Goal: Use online tool/utility: Utilize a website feature to perform a specific function

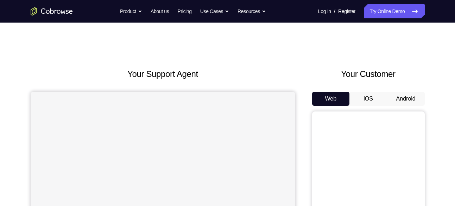
click at [399, 96] on button "Android" at bounding box center [406, 99] width 38 height 14
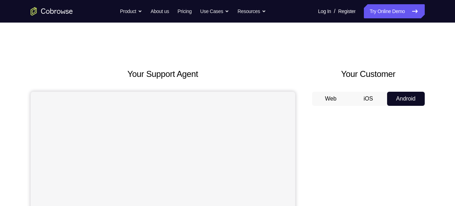
click at [399, 96] on button "Android" at bounding box center [406, 99] width 38 height 14
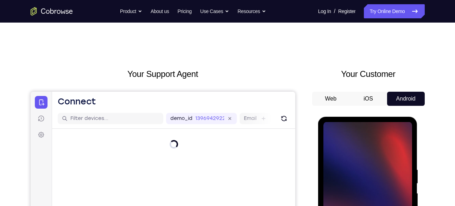
scroll to position [77, 0]
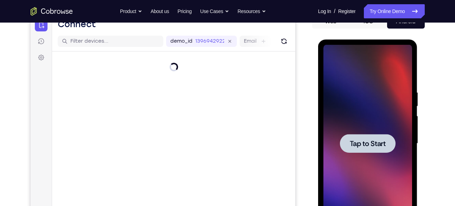
click at [384, 93] on div at bounding box center [368, 143] width 89 height 197
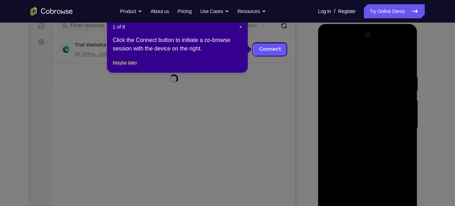
scroll to position [92, 0]
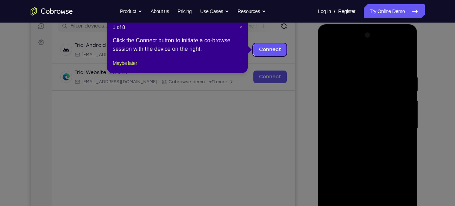
click at [240, 27] on span "×" at bounding box center [240, 27] width 3 height 6
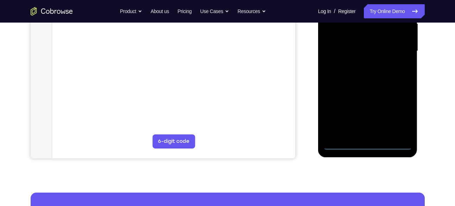
scroll to position [171, 0]
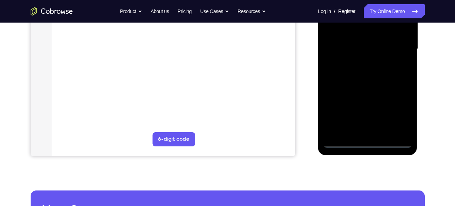
click at [371, 142] on div at bounding box center [368, 48] width 89 height 197
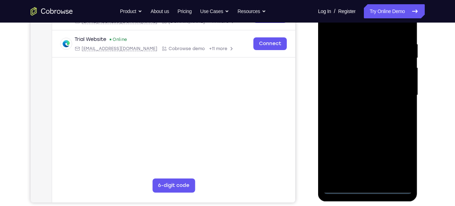
scroll to position [125, 0]
click at [362, 177] on div at bounding box center [368, 95] width 89 height 197
click at [367, 124] on div at bounding box center [368, 95] width 89 height 197
click at [404, 175] on div at bounding box center [368, 95] width 89 height 197
click at [338, 56] on div at bounding box center [368, 95] width 89 height 197
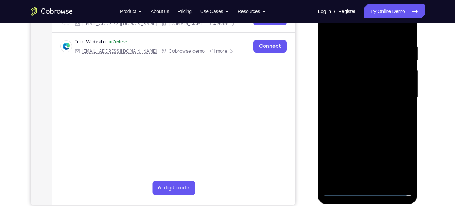
scroll to position [123, 0]
click at [356, 111] on div at bounding box center [368, 97] width 89 height 197
click at [344, 87] on div at bounding box center [368, 97] width 89 height 197
click at [343, 84] on div at bounding box center [368, 97] width 89 height 197
click at [353, 98] on div at bounding box center [368, 97] width 89 height 197
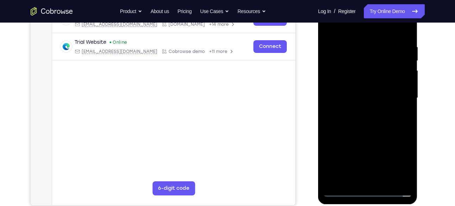
click at [364, 117] on div at bounding box center [368, 97] width 89 height 197
click at [385, 29] on div at bounding box center [368, 97] width 89 height 197
click at [370, 40] on div at bounding box center [368, 97] width 89 height 197
click at [376, 126] on div at bounding box center [368, 97] width 89 height 197
click at [384, 180] on div at bounding box center [368, 97] width 89 height 197
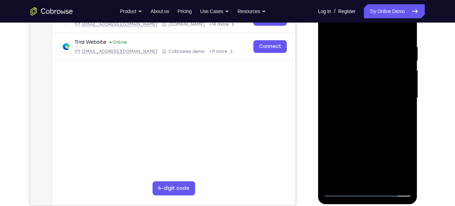
click at [385, 180] on div at bounding box center [368, 97] width 89 height 197
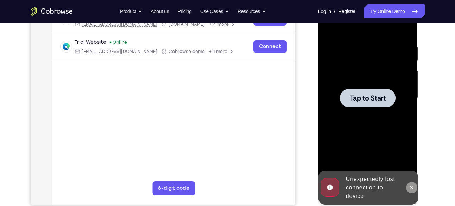
click at [412, 186] on icon at bounding box center [412, 187] width 6 height 6
